Goal: Task Accomplishment & Management: Complete application form

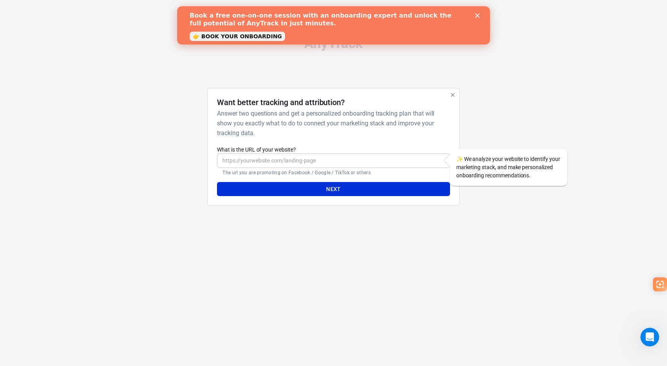
click at [264, 165] on input "What is the URL of your website?" at bounding box center [333, 161] width 232 height 14
paste input "[URL][DOMAIN_NAME]"
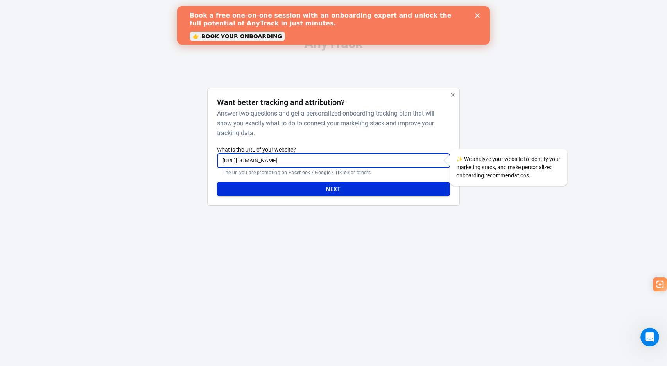
type input "[URL][DOMAIN_NAME]"
click at [333, 189] on button "Next" at bounding box center [333, 189] width 232 height 14
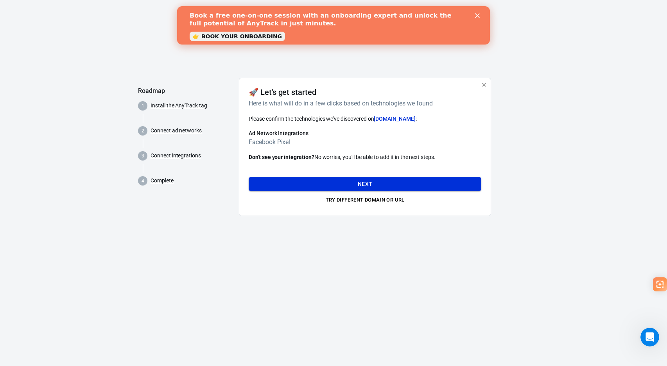
click at [363, 181] on button "Next" at bounding box center [364, 184] width 232 height 14
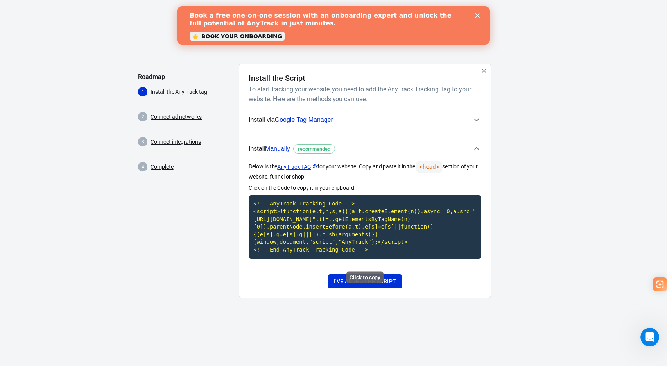
click at [356, 232] on code "<!-- AnyTrack Tracking Code --> <script>!function(e,t,n,s,a){(a=t.createElement…" at bounding box center [364, 226] width 232 height 63
click at [174, 118] on link "Connect ad networks" at bounding box center [175, 117] width 51 height 8
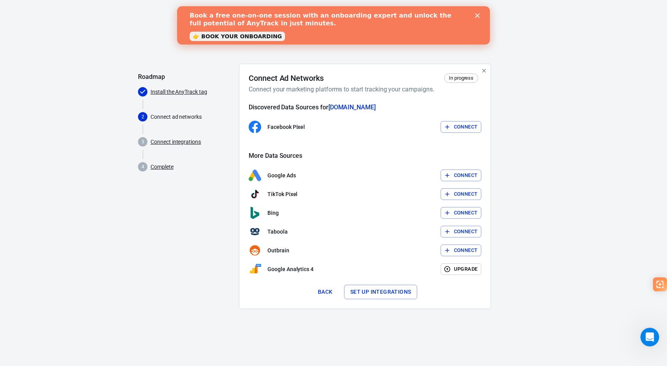
click at [174, 141] on link "Connect integrations" at bounding box center [175, 142] width 50 height 8
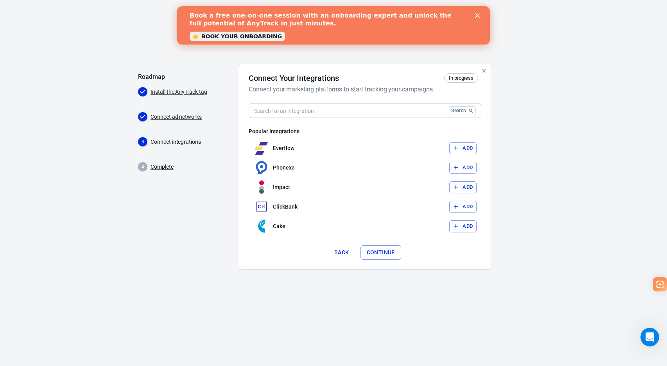
click at [282, 115] on input "text" at bounding box center [346, 111] width 196 height 14
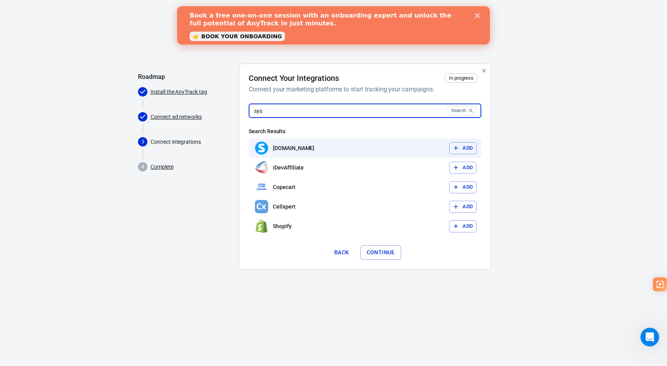
type input "sys"
click at [463, 146] on button "Add" at bounding box center [462, 148] width 27 height 12
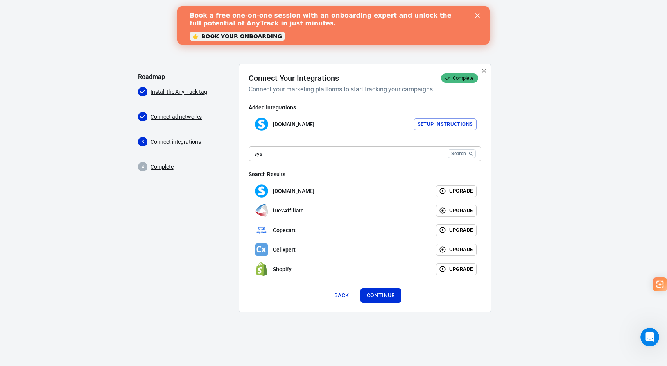
click at [241, 39] on link "👉 BOOK YOUR ONBOARDING" at bounding box center [236, 36] width 95 height 9
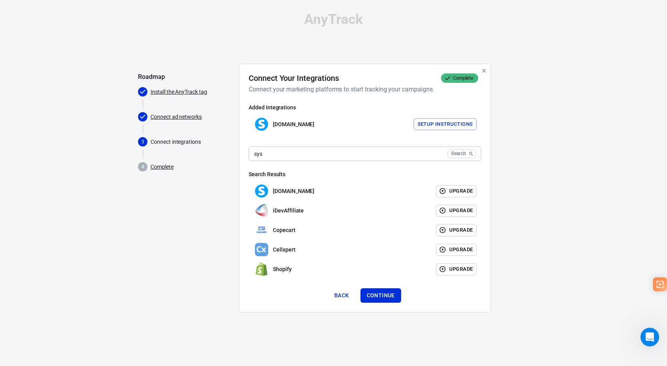
click at [181, 94] on link "Install the AnyTrack tag" at bounding box center [178, 92] width 57 height 8
